Goal: Information Seeking & Learning: Find specific fact

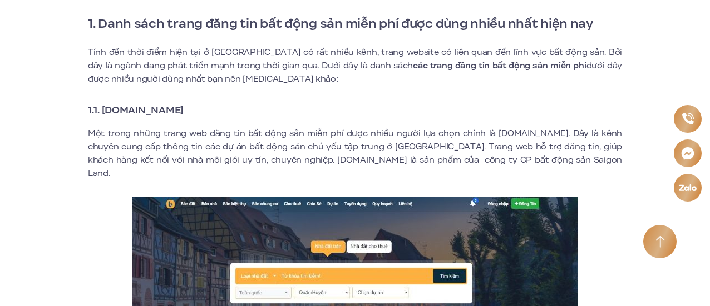
drag, startPoint x: 206, startPoint y: 111, endPoint x: 102, endPoint y: 111, distance: 104.6
click at [102, 111] on h3 "1.1. [DOMAIN_NAME]" at bounding box center [355, 110] width 534 height 16
copy strong "[DOMAIN_NAME]"
click at [284, 112] on h3 "1.1. [DOMAIN_NAME]" at bounding box center [355, 110] width 534 height 16
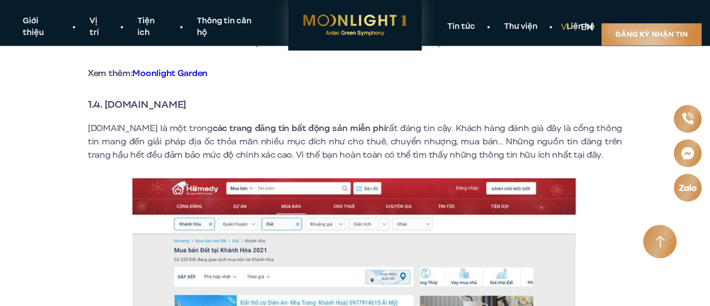
scroll to position [1613, 0]
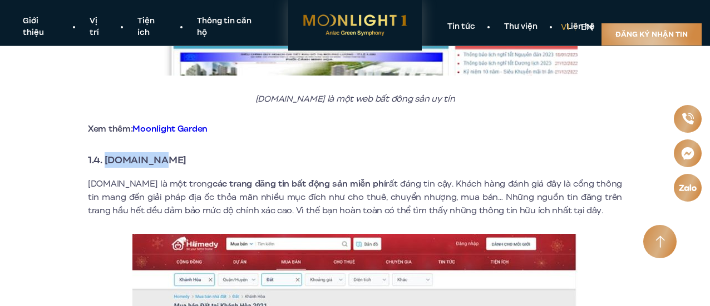
drag, startPoint x: 170, startPoint y: 147, endPoint x: 103, endPoint y: 148, distance: 66.7
click at [103, 152] on h3 "1.4. [DOMAIN_NAME]" at bounding box center [355, 160] width 534 height 16
copy strong "[DOMAIN_NAME]"
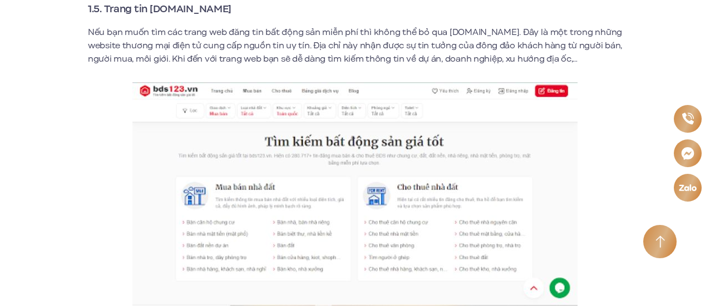
scroll to position [2002, 0]
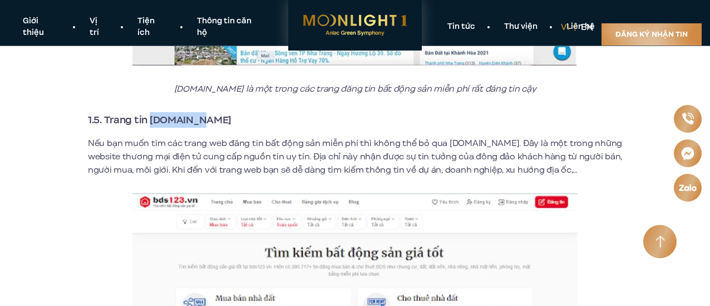
drag, startPoint x: 150, startPoint y: 106, endPoint x: 219, endPoint y: 108, distance: 69.0
click at [219, 112] on h3 "1.5. Trang tin [DOMAIN_NAME]" at bounding box center [355, 120] width 534 height 16
copy strong "[DOMAIN_NAME]"
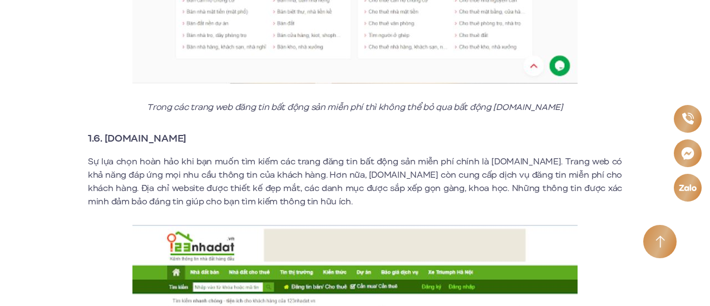
scroll to position [2392, 0]
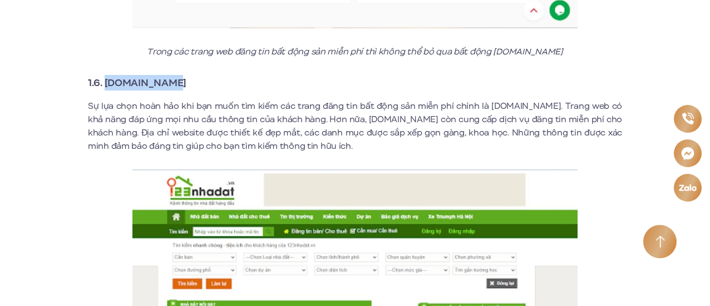
drag, startPoint x: 106, startPoint y: 70, endPoint x: 176, endPoint y: 70, distance: 70.1
click at [174, 75] on h3 "1.6. [DOMAIN_NAME]" at bounding box center [355, 83] width 534 height 16
copy strong "[DOMAIN_NAME]"
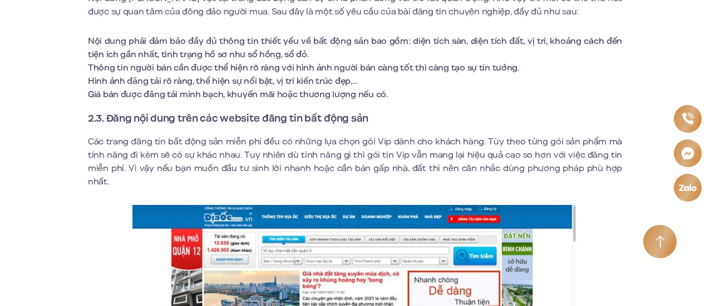
scroll to position [5229, 0]
